Goal: Navigation & Orientation: Find specific page/section

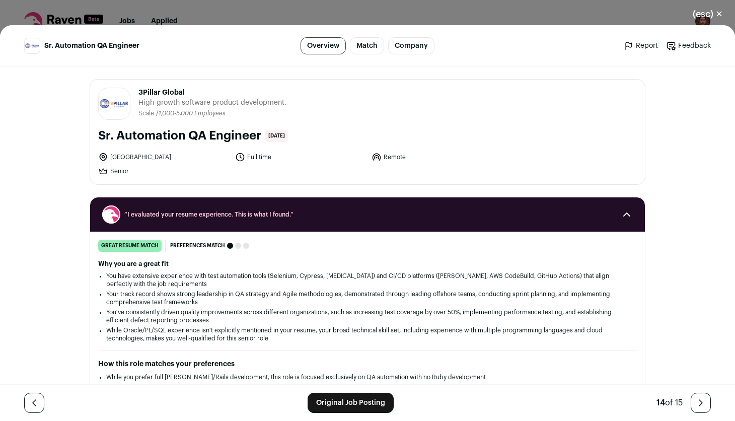
scroll to position [10, 0]
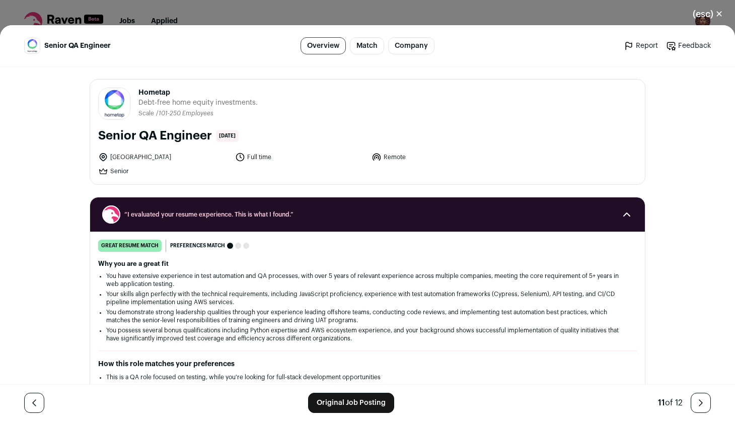
click at [718, 16] on button "(esc) ✕" at bounding box center [708, 14] width 54 height 22
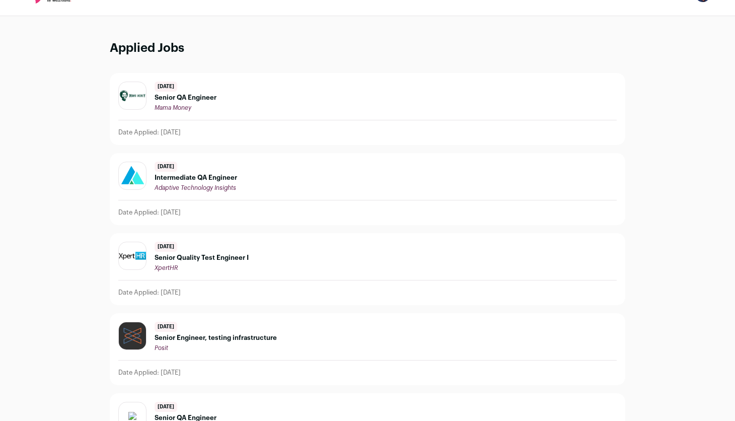
scroll to position [34, 0]
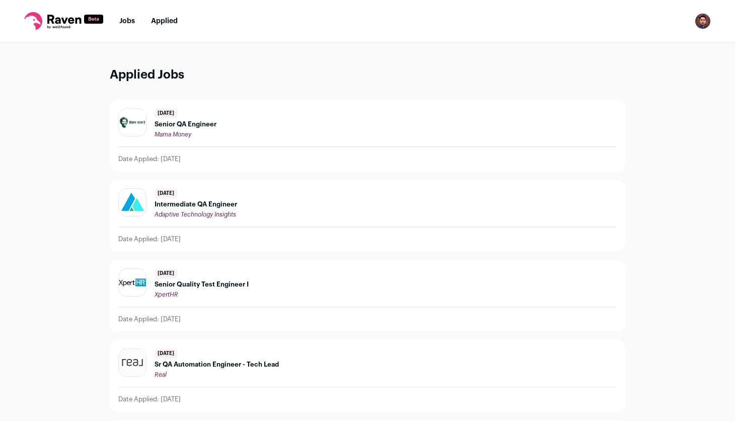
click at [133, 24] on ul "Jobs Applied" at bounding box center [148, 21] width 58 height 10
click at [126, 22] on link "Jobs" at bounding box center [127, 21] width 16 height 7
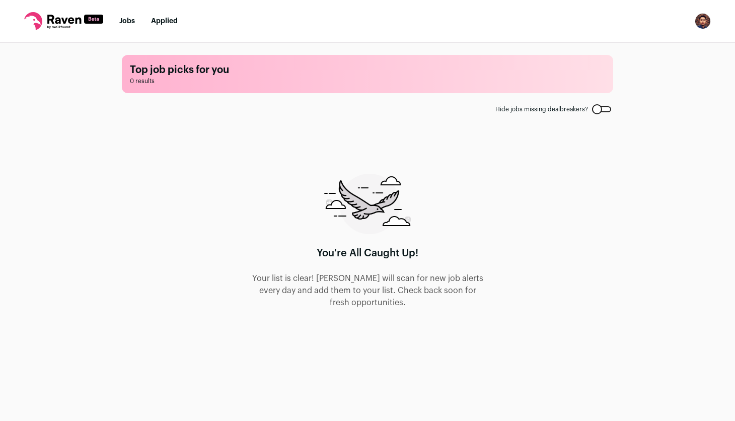
click at [163, 26] on li "Applied" at bounding box center [164, 21] width 27 height 10
click at [70, 18] on icon at bounding box center [64, 19] width 34 height 9
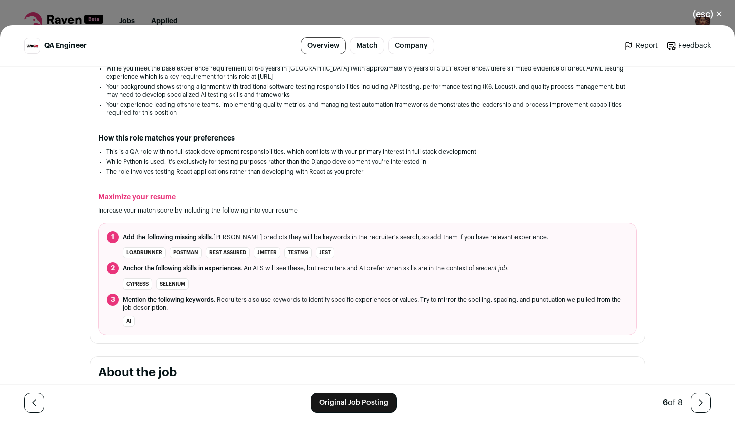
scroll to position [273, 0]
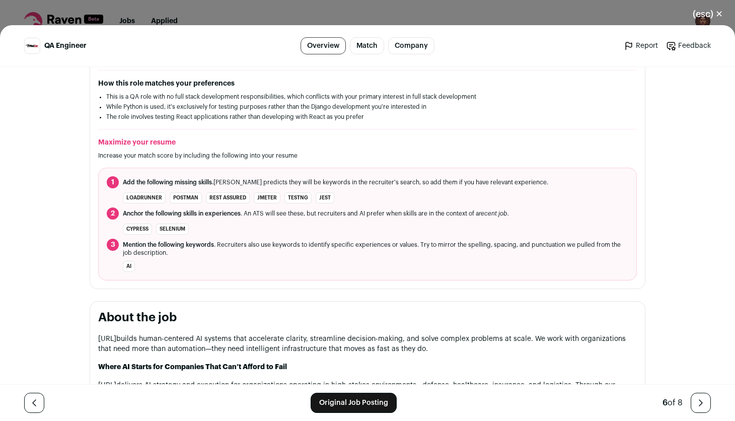
click at [368, 400] on link "Original Job Posting" at bounding box center [354, 403] width 86 height 20
